Goal: Task Accomplishment & Management: Complete application form

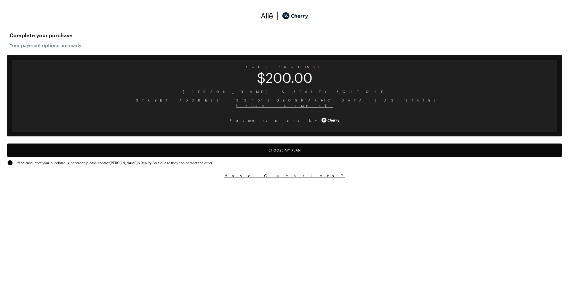
click at [291, 145] on button "Choose My Plan" at bounding box center [284, 150] width 554 height 13
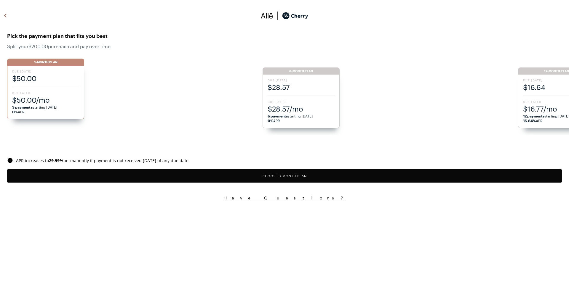
click at [287, 173] on button "Choose 3 -Month Plan" at bounding box center [284, 175] width 554 height 13
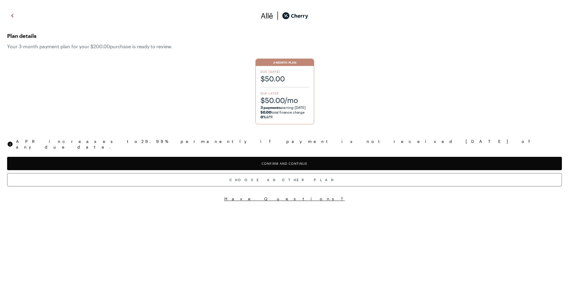
click at [286, 162] on button "Confirm and Continue" at bounding box center [284, 163] width 554 height 13
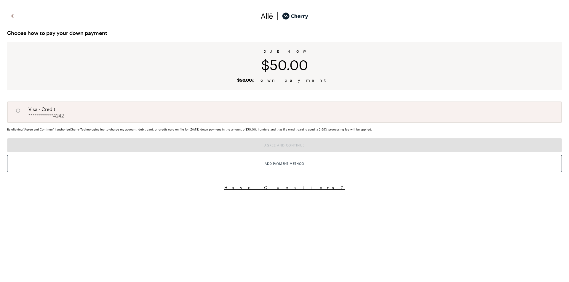
click at [107, 111] on div "**********" at bounding box center [284, 112] width 554 height 21
radio input "true"
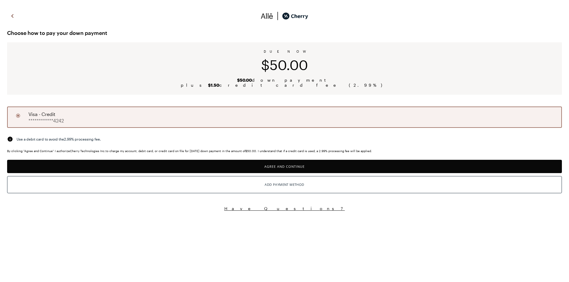
click at [248, 164] on button "Agree and Continue" at bounding box center [284, 166] width 554 height 13
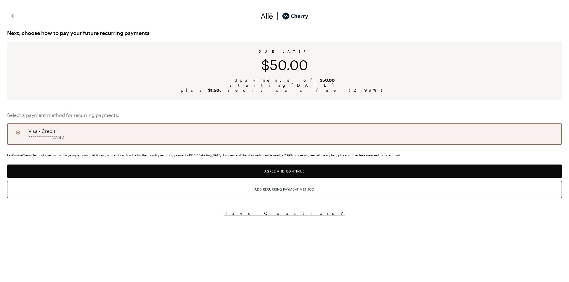
click at [274, 175] on button "Agree and Continue" at bounding box center [284, 171] width 554 height 13
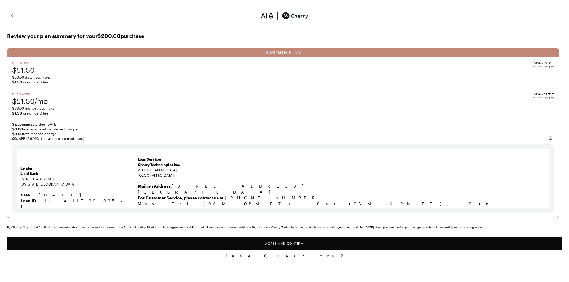
click at [302, 246] on button "Agree and Confirm" at bounding box center [284, 243] width 554 height 13
